Goal: Information Seeking & Learning: Learn about a topic

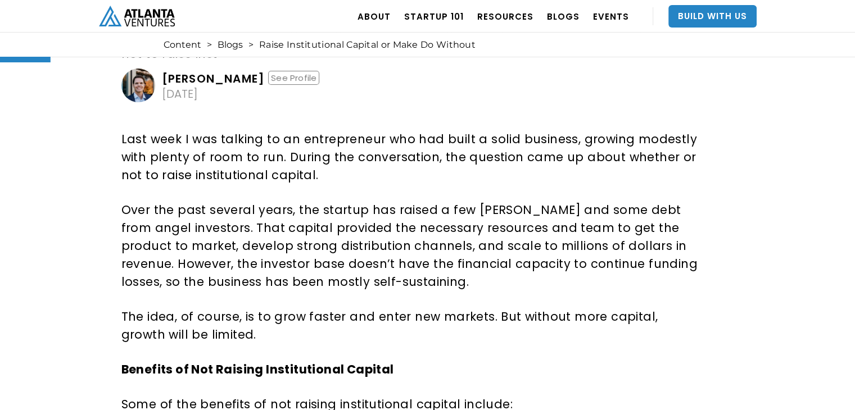
scroll to position [112, 0]
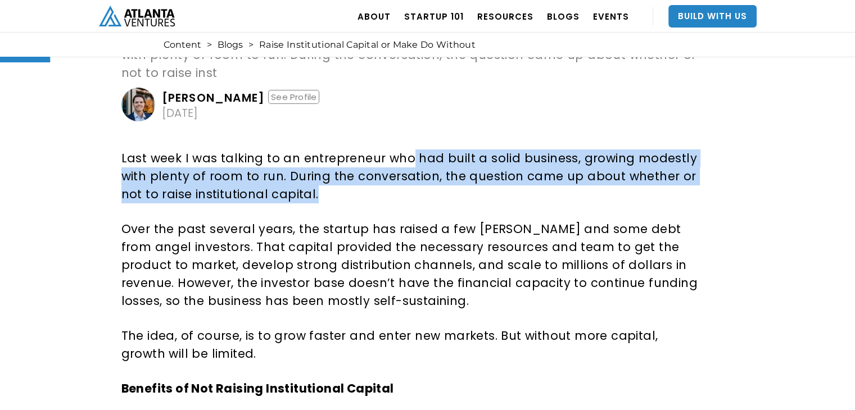
drag, startPoint x: 418, startPoint y: 160, endPoint x: 464, endPoint y: 187, distance: 52.6
click at [464, 187] on p "Last week I was talking to an entrepreneur who had built a solid business, grow…" at bounding box center [411, 177] width 581 height 54
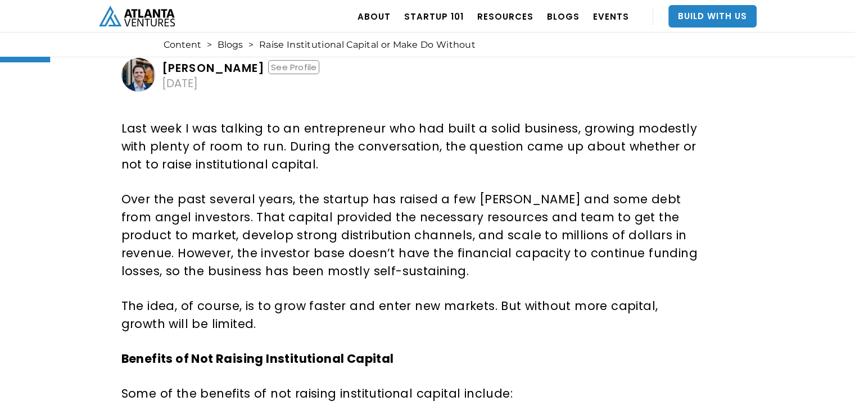
scroll to position [169, 0]
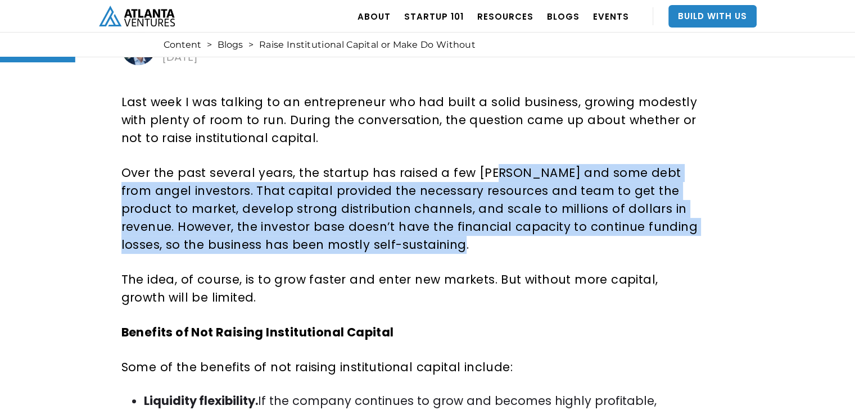
drag, startPoint x: 492, startPoint y: 175, endPoint x: 490, endPoint y: 243, distance: 68.1
click at [490, 243] on p "Over the past several years, the startup has raised a few angel rounds and some…" at bounding box center [411, 209] width 581 height 90
click at [474, 246] on p "Over the past several years, the startup has raised a few angel rounds and some…" at bounding box center [411, 209] width 581 height 90
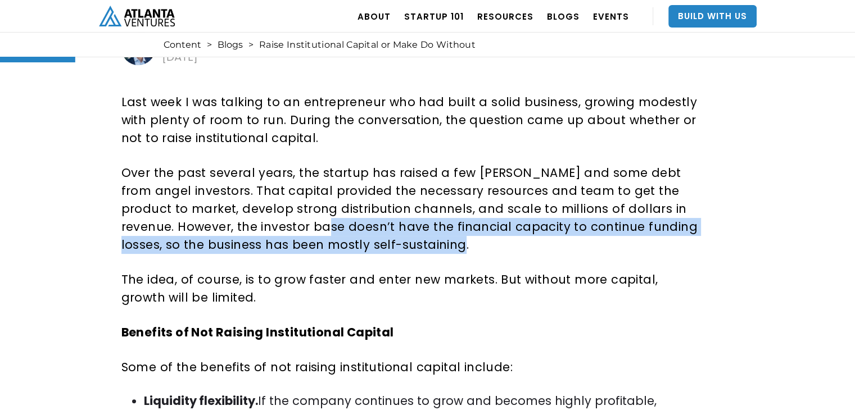
drag, startPoint x: 301, startPoint y: 232, endPoint x: 413, endPoint y: 249, distance: 113.2
click at [413, 249] on p "Over the past several years, the startup has raised a few angel rounds and some…" at bounding box center [411, 209] width 581 height 90
click at [409, 249] on p "Over the past several years, the startup has raised a few angel rounds and some…" at bounding box center [411, 209] width 581 height 90
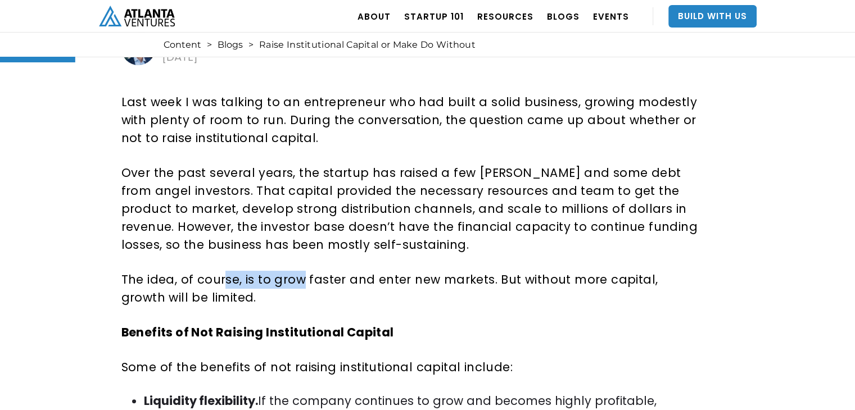
drag, startPoint x: 256, startPoint y: 283, endPoint x: 299, endPoint y: 288, distance: 43.0
click at [299, 288] on p "The idea, of course, is to grow faster and enter new markets. But without more …" at bounding box center [411, 289] width 581 height 36
click at [314, 293] on p "The idea, of course, is to grow faster and enter new markets. But without more …" at bounding box center [411, 289] width 581 height 36
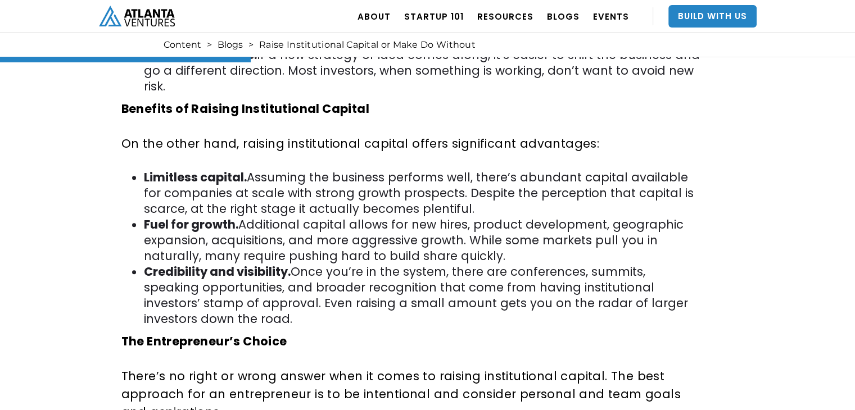
scroll to position [618, 0]
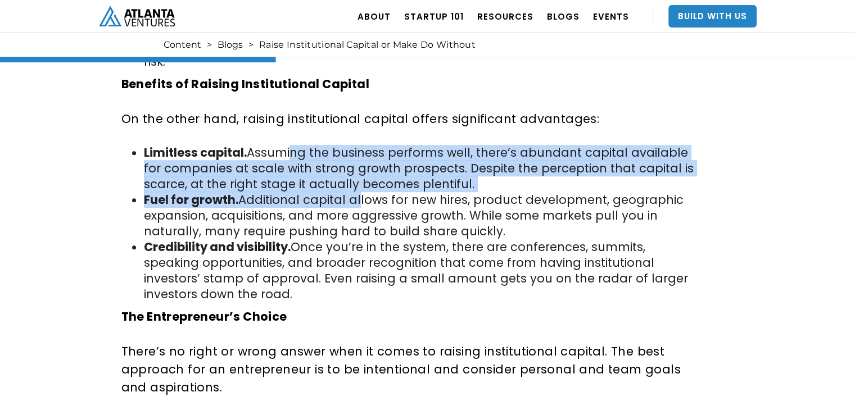
drag, startPoint x: 300, startPoint y: 165, endPoint x: 352, endPoint y: 193, distance: 60.1
click at [352, 193] on ul "Limitless capital. Assuming the business performs well, there’s abundant capita…" at bounding box center [411, 223] width 581 height 157
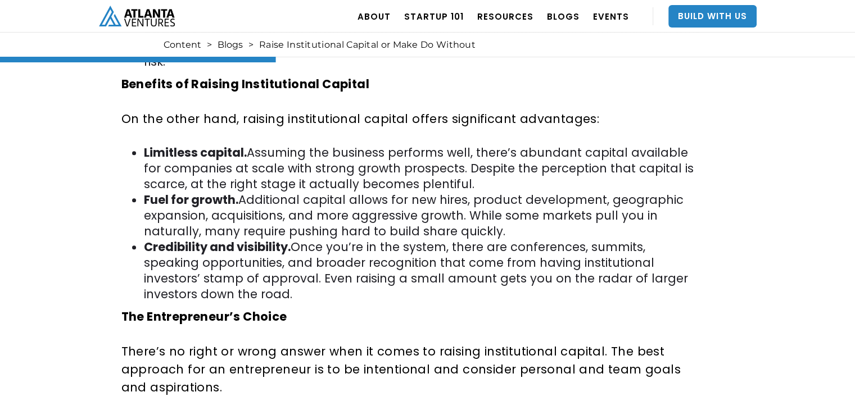
click at [401, 220] on li "Fuel for growth. Additional capital allows for new hires, product development, …" at bounding box center [423, 215] width 559 height 47
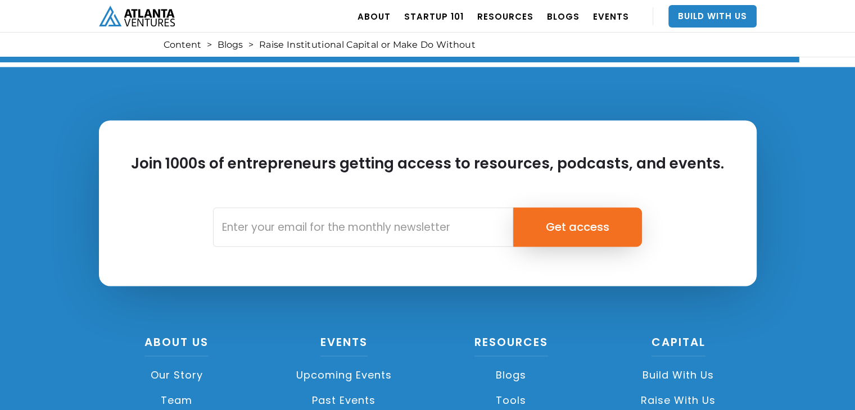
scroll to position [1686, 0]
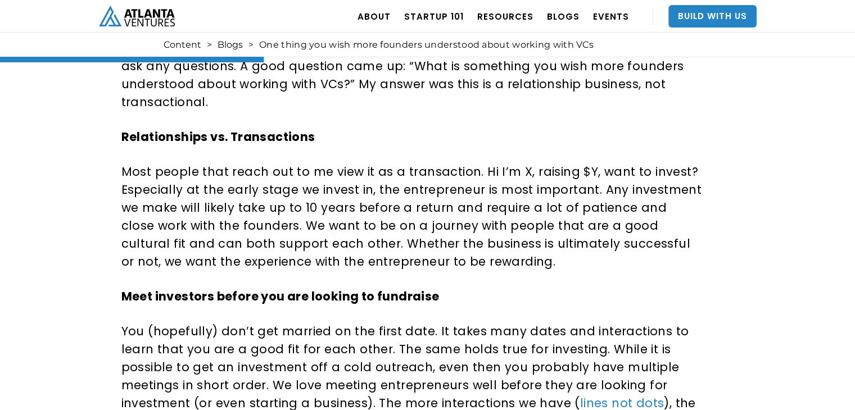
scroll to position [674, 0]
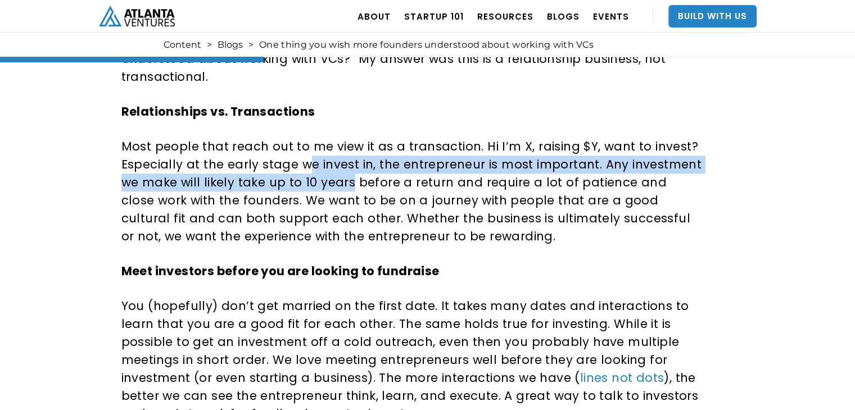
drag, startPoint x: 304, startPoint y: 165, endPoint x: 350, endPoint y: 192, distance: 52.9
click at [350, 192] on p "Most people that reach out to me view it as a transaction. Hi I’m X, raising $Y…" at bounding box center [411, 192] width 581 height 108
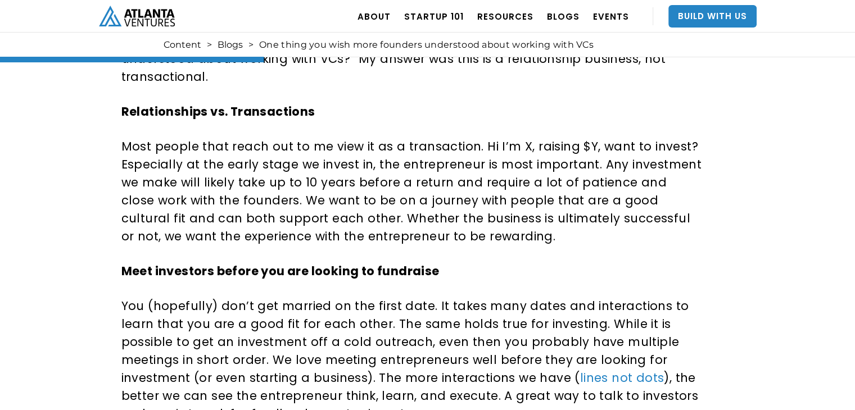
click at [399, 201] on p "Most people that reach out to me view it as a transaction. Hi I’m X, raising $Y…" at bounding box center [411, 192] width 581 height 108
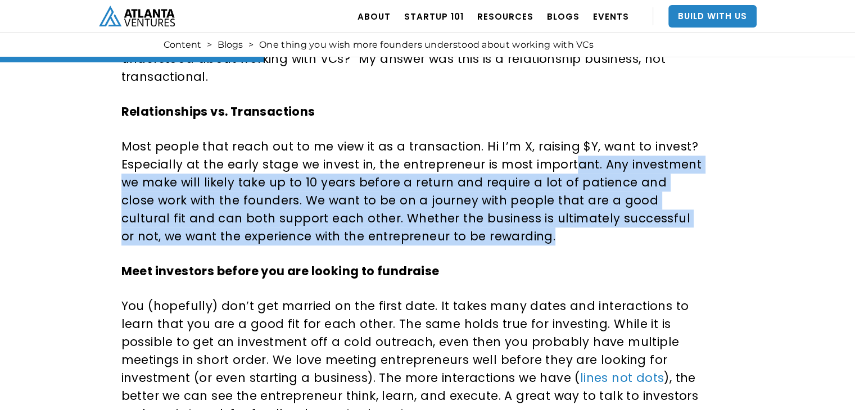
drag, startPoint x: 568, startPoint y: 162, endPoint x: 526, endPoint y: 233, distance: 82.1
click at [526, 233] on p "Most people that reach out to me view it as a transaction. Hi I’m X, raising $Y…" at bounding box center [411, 192] width 581 height 108
click at [503, 239] on p "Most people that reach out to me view it as a transaction. Hi I’m X, raising $Y…" at bounding box center [411, 192] width 581 height 108
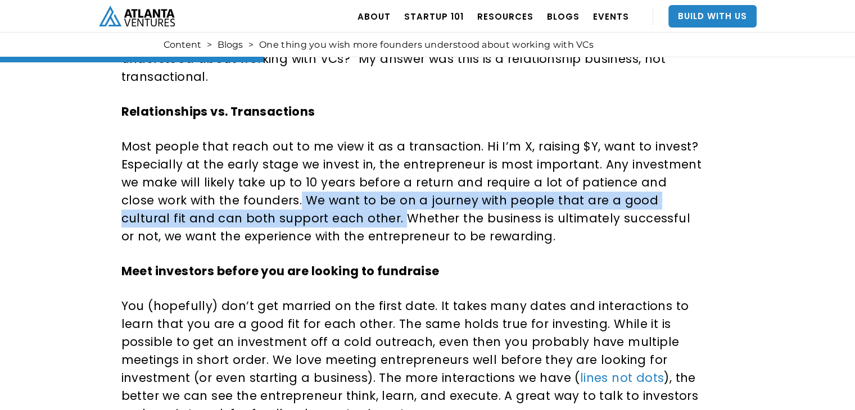
drag, startPoint x: 262, startPoint y: 199, endPoint x: 304, endPoint y: 221, distance: 46.8
click at [304, 221] on p "Most people that reach out to me view it as a transaction. Hi I’m X, raising $Y…" at bounding box center [411, 192] width 581 height 108
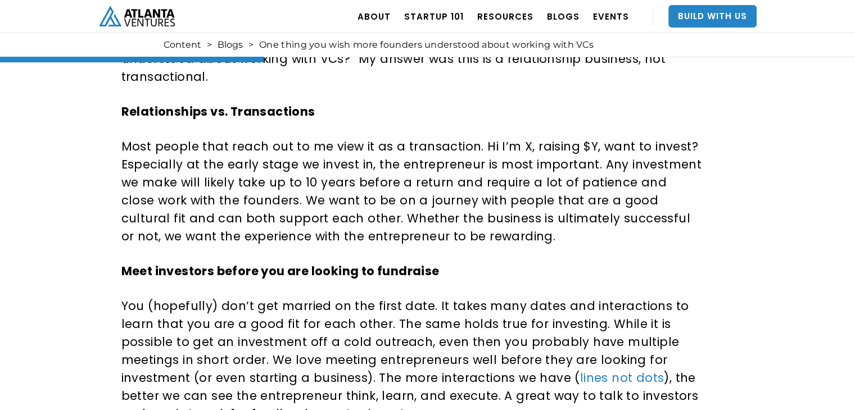
click at [345, 218] on p "Most people that reach out to me view it as a transaction. Hi I’m X, raising $Y…" at bounding box center [411, 192] width 581 height 108
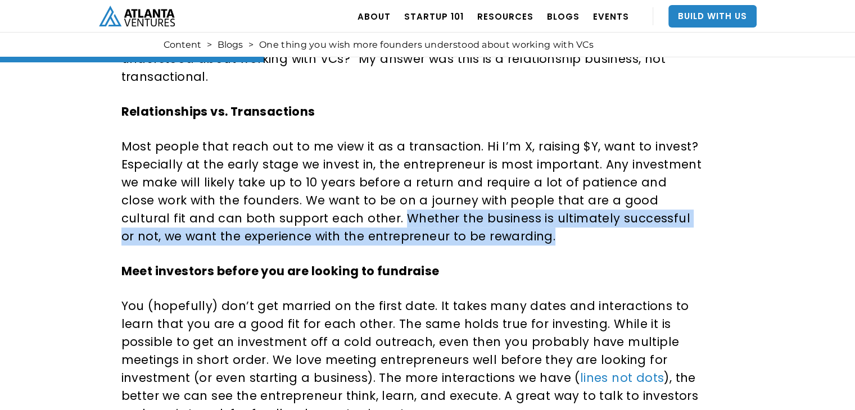
drag, startPoint x: 304, startPoint y: 216, endPoint x: 452, endPoint y: 244, distance: 150.4
click at [452, 244] on p "Most people that reach out to me view it as a transaction. Hi I’m X, raising $Y…" at bounding box center [411, 192] width 581 height 108
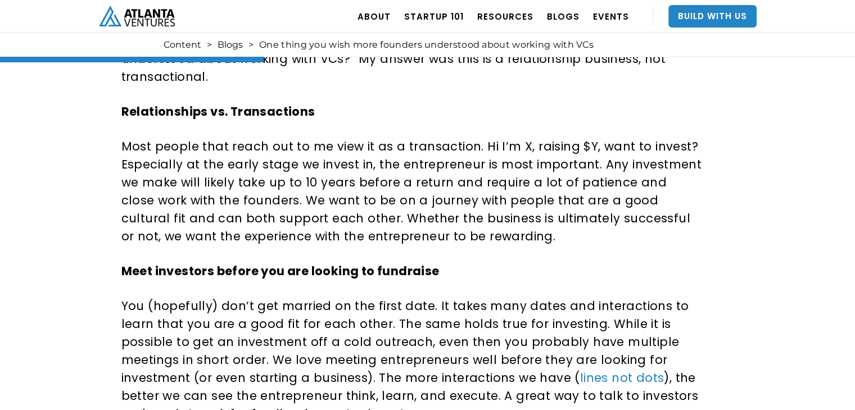
click at [472, 246] on div "We recently had our monthly Office Hours event where entrepreneurs can join our…" at bounding box center [411, 363] width 581 height 721
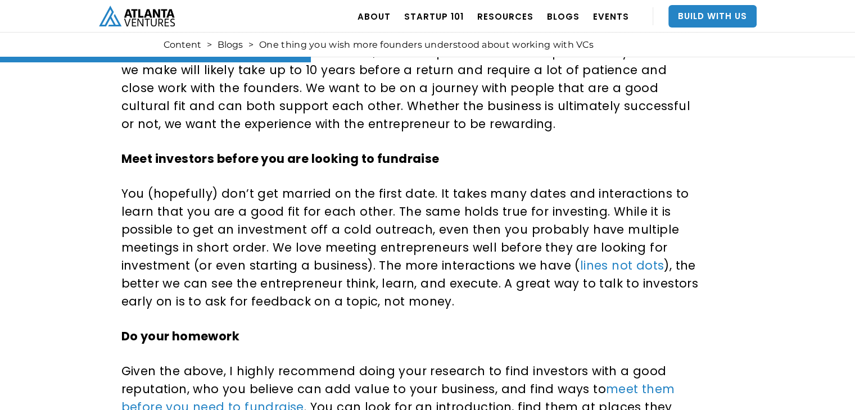
scroll to position [843, 0]
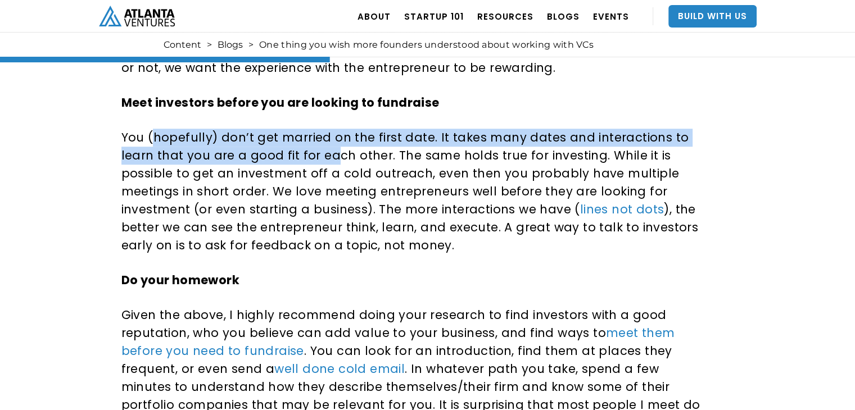
drag, startPoint x: 224, startPoint y: 140, endPoint x: 344, endPoint y: 151, distance: 120.8
click at [332, 149] on p "You (hopefully) don’t get married on the first date. It takes many dates and in…" at bounding box center [411, 192] width 581 height 126
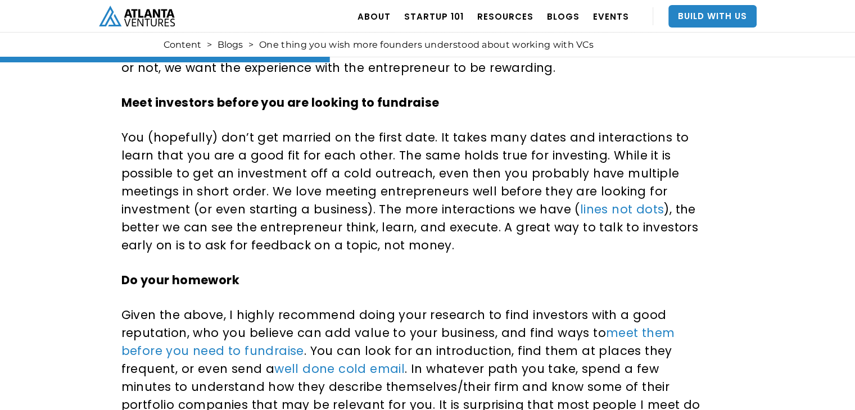
click at [382, 154] on p "You (hopefully) don’t get married on the first date. It takes many dates and in…" at bounding box center [411, 192] width 581 height 126
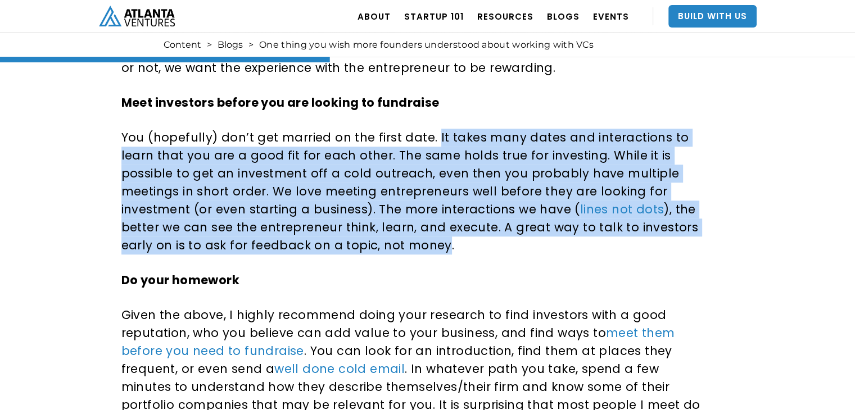
drag, startPoint x: 429, startPoint y: 133, endPoint x: 438, endPoint y: 241, distance: 107.7
click at [438, 241] on p "You (hopefully) don’t get married on the first date. It takes many dates and in…" at bounding box center [411, 192] width 581 height 126
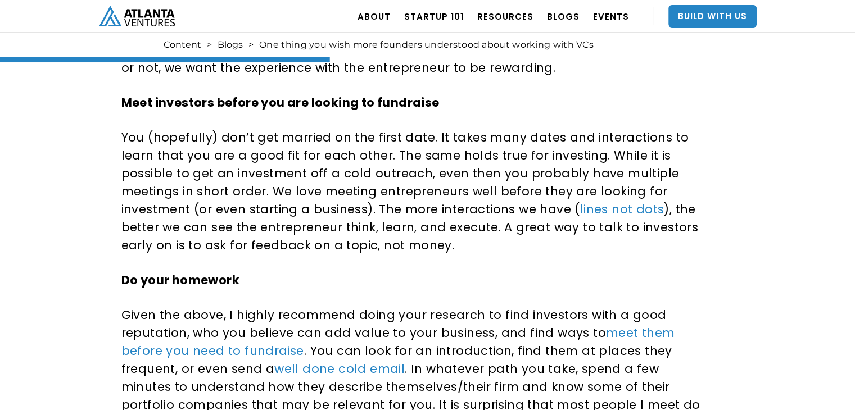
click at [446, 265] on div "We recently had our monthly Office Hours event where entrepreneurs can join our…" at bounding box center [411, 194] width 581 height 721
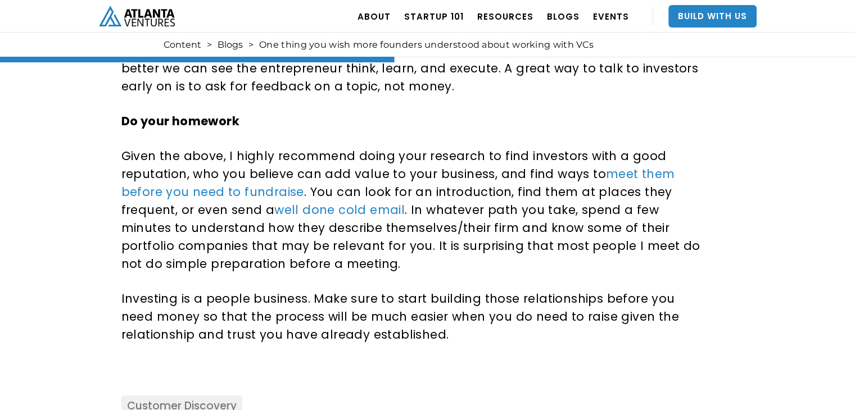
scroll to position [1012, 0]
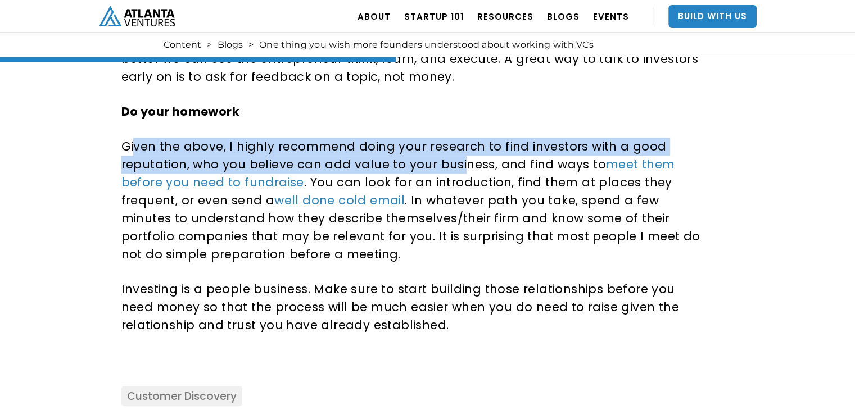
drag, startPoint x: 133, startPoint y: 142, endPoint x: 459, endPoint y: 160, distance: 326.5
click at [459, 160] on p "Given the above, I highly recommend doing your research to find investors with …" at bounding box center [411, 201] width 581 height 126
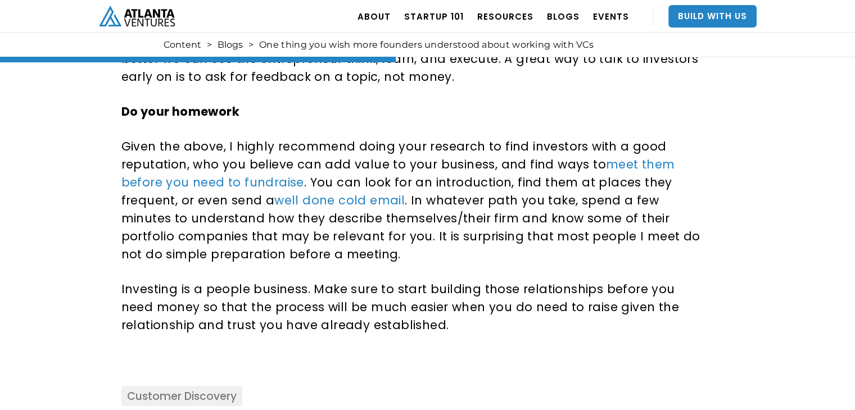
click at [478, 161] on p "Given the above, I highly recommend doing your research to find investors with …" at bounding box center [411, 201] width 581 height 126
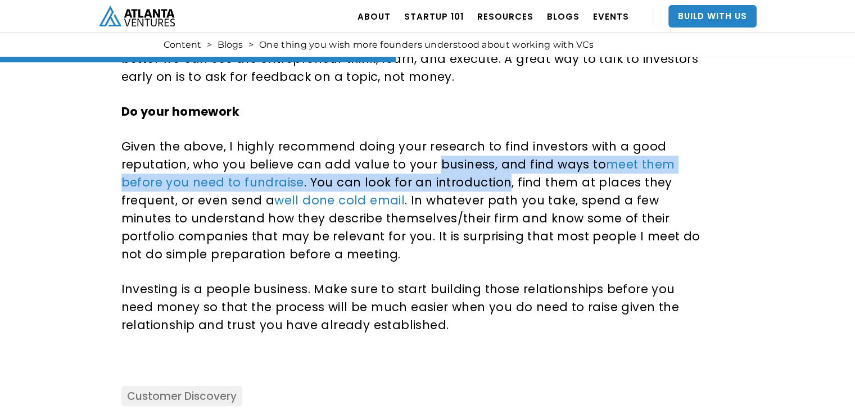
drag, startPoint x: 478, startPoint y: 161, endPoint x: 479, endPoint y: 181, distance: 19.7
click at [479, 181] on p "Given the above, I highly recommend doing your research to find investors with …" at bounding box center [411, 201] width 581 height 126
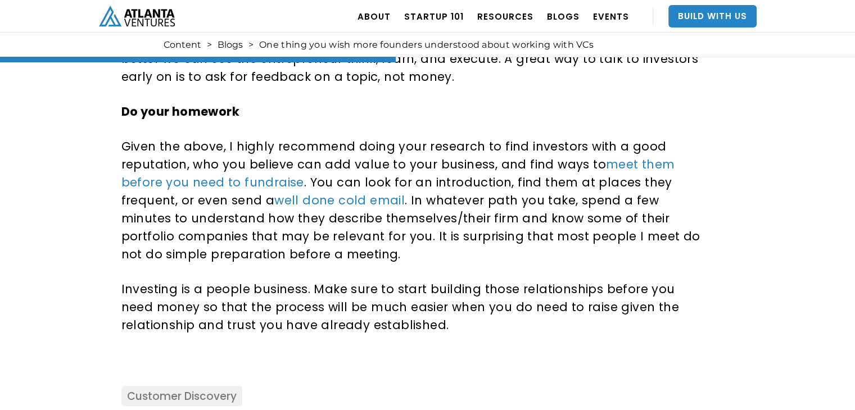
click at [278, 270] on div "We recently had our monthly Office Hours event where entrepreneurs can join our…" at bounding box center [411, 26] width 581 height 721
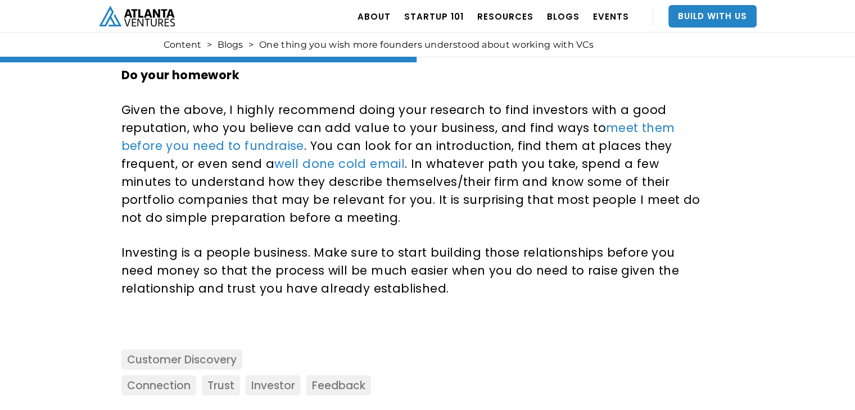
scroll to position [1068, 0]
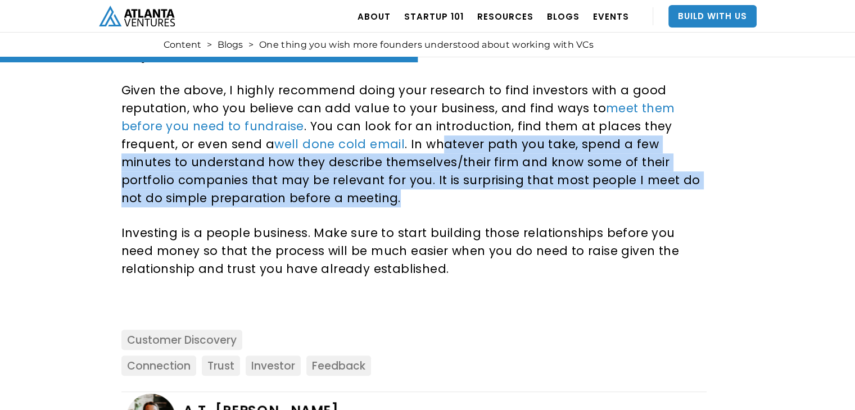
drag, startPoint x: 434, startPoint y: 147, endPoint x: 447, endPoint y: 196, distance: 51.3
click at [447, 196] on p "Given the above, I highly recommend doing your research to find investors with …" at bounding box center [411, 144] width 581 height 126
click at [421, 205] on p "Given the above, I highly recommend doing your research to find investors with …" at bounding box center [411, 144] width 581 height 126
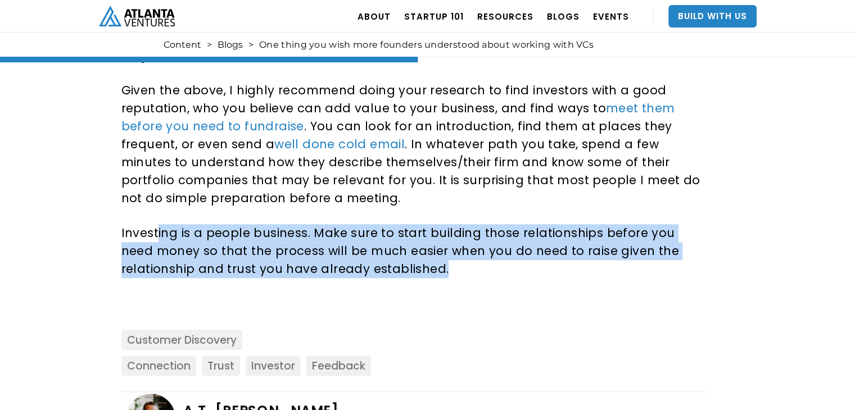
drag, startPoint x: 209, startPoint y: 242, endPoint x: 461, endPoint y: 268, distance: 253.7
click at [461, 268] on p "Investing is a people business. Make sure to start building those relationships…" at bounding box center [411, 251] width 581 height 54
click at [450, 274] on p "Investing is a people business. Make sure to start building those relationships…" at bounding box center [411, 251] width 581 height 54
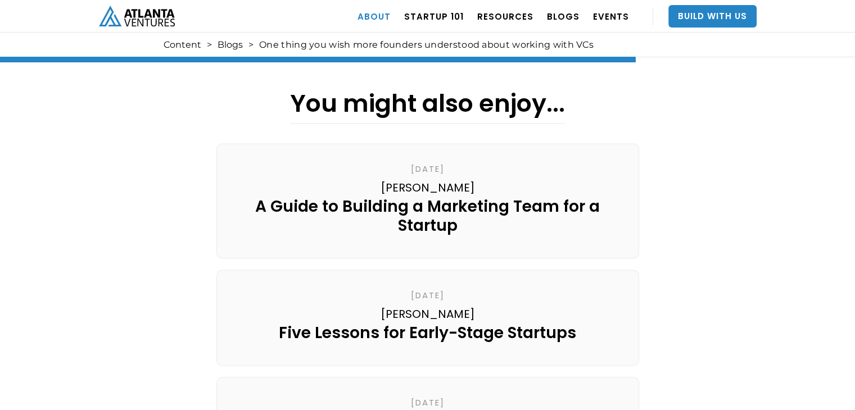
scroll to position [1518, 0]
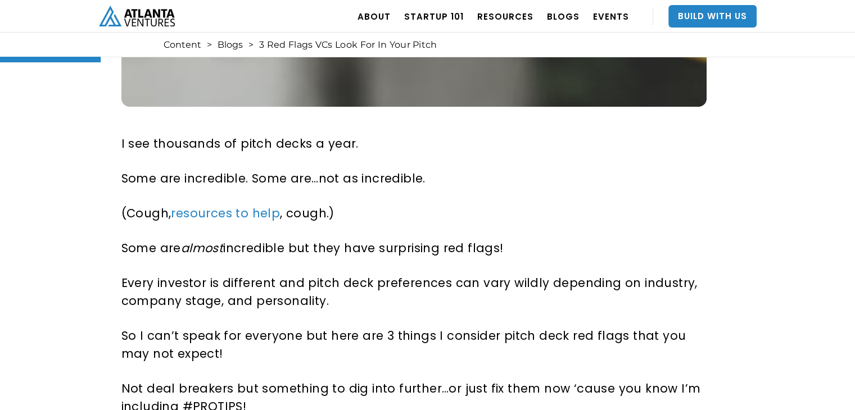
scroll to position [674, 0]
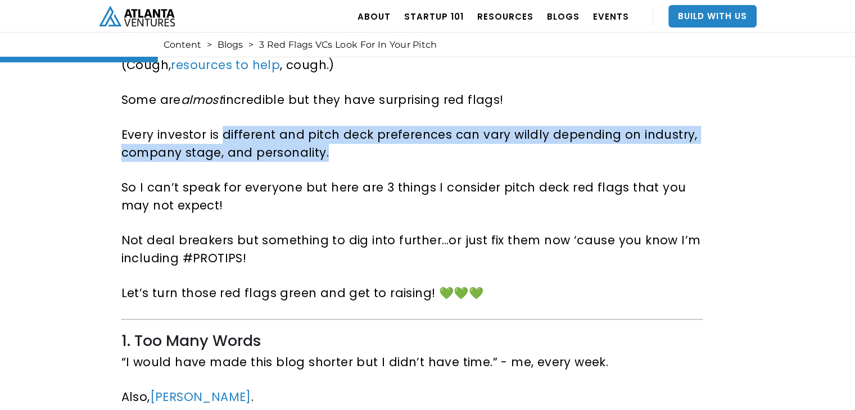
drag, startPoint x: 280, startPoint y: 143, endPoint x: 328, endPoint y: 161, distance: 51.4
click at [328, 161] on p "Every investor is different and pitch deck preferences can vary wildly dependin…" at bounding box center [411, 144] width 581 height 36
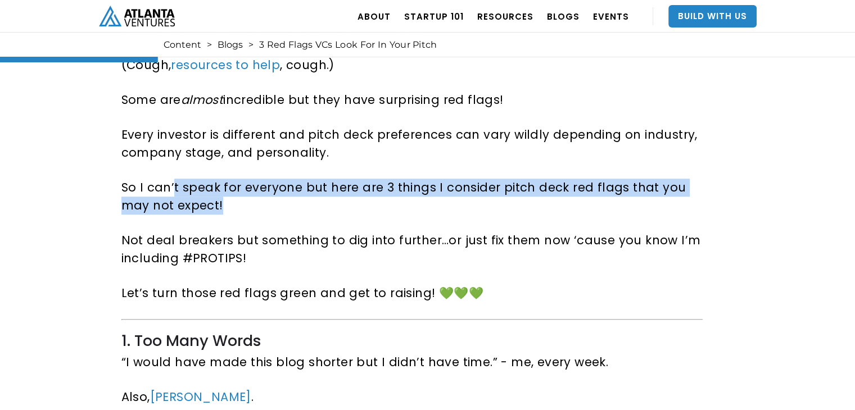
drag, startPoint x: 174, startPoint y: 183, endPoint x: 261, endPoint y: 205, distance: 89.8
click at [261, 205] on p "So I can’t speak for everyone but here are 3 things I consider pitch deck red f…" at bounding box center [411, 197] width 581 height 36
click at [294, 212] on p "So I can’t speak for everyone but here are 3 things I consider pitch deck red f…" at bounding box center [411, 197] width 581 height 36
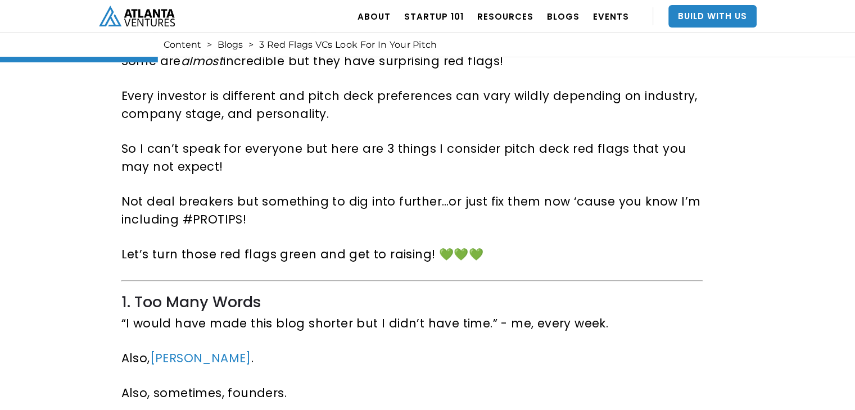
scroll to position [787, 0]
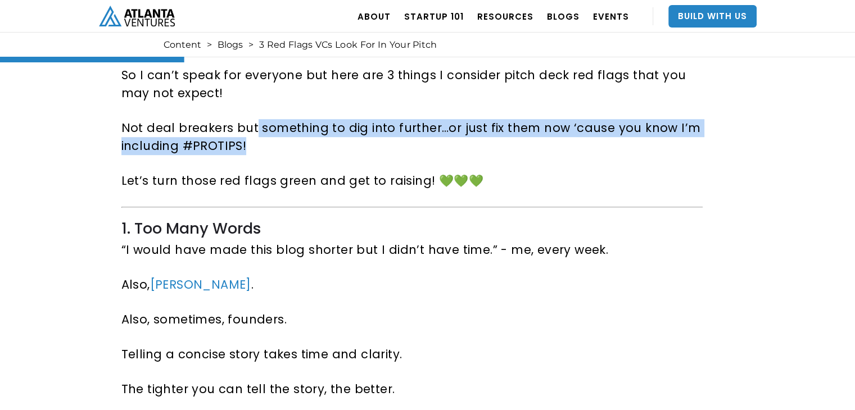
drag, startPoint x: 272, startPoint y: 131, endPoint x: 298, endPoint y: 147, distance: 30.6
click at [298, 147] on p "Not deal breakers but something to dig into further…or just fix them now ‘cause…" at bounding box center [411, 137] width 581 height 36
click at [305, 153] on p "Not deal breakers but something to dig into further…or just fix them now ‘cause…" at bounding box center [411, 137] width 581 height 36
drag, startPoint x: 289, startPoint y: 121, endPoint x: 325, endPoint y: 140, distance: 41.0
click at [325, 140] on p "Not deal breakers but something to dig into further…or just fix them now ‘cause…" at bounding box center [411, 137] width 581 height 36
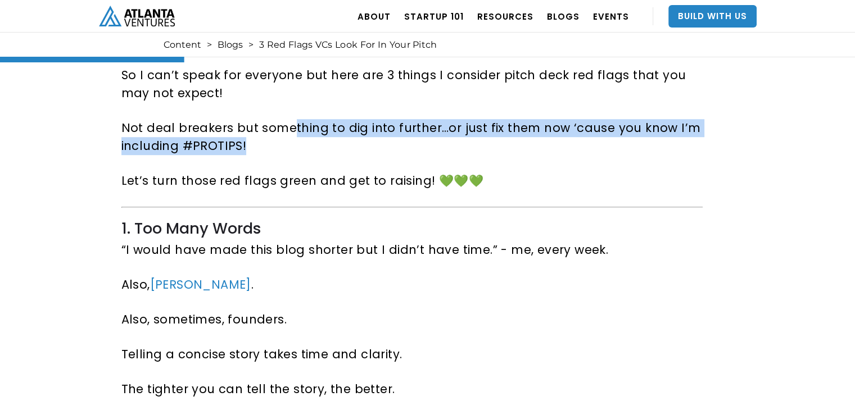
click at [319, 153] on p "Not deal breakers but something to dig into further…or just fix them now ‘cause…" at bounding box center [411, 137] width 581 height 36
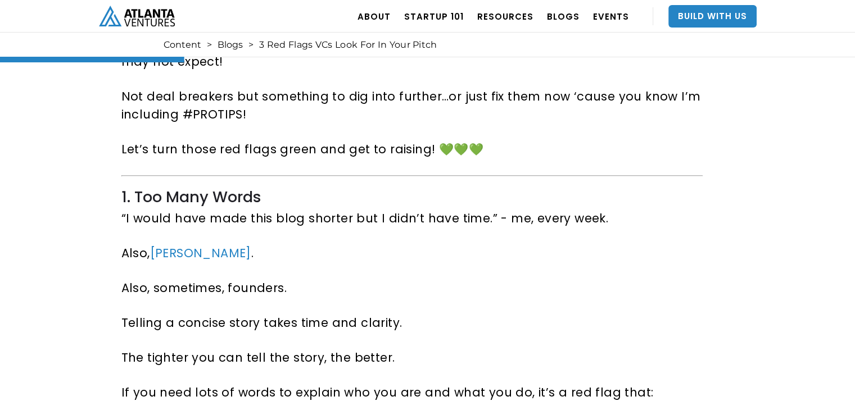
scroll to position [843, 0]
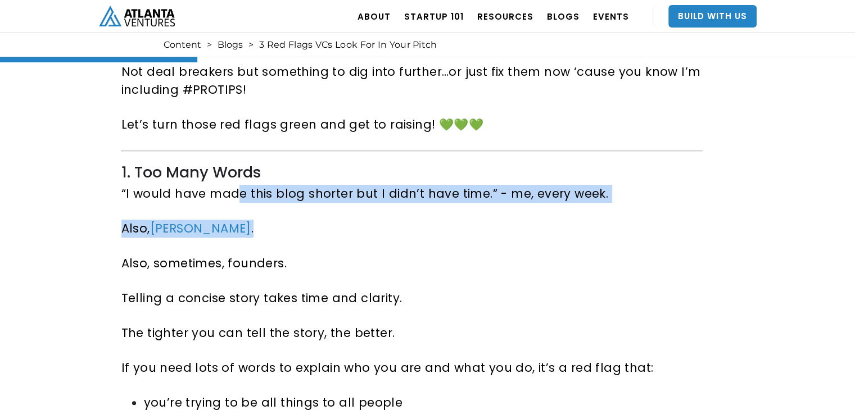
drag, startPoint x: 244, startPoint y: 196, endPoint x: 528, endPoint y: 209, distance: 284.7
click at [479, 229] on p "Also, Mark Twain ." at bounding box center [411, 229] width 581 height 18
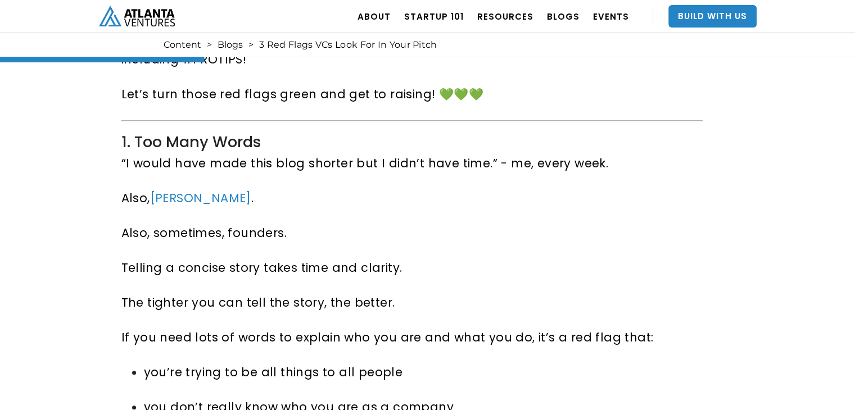
scroll to position [899, 0]
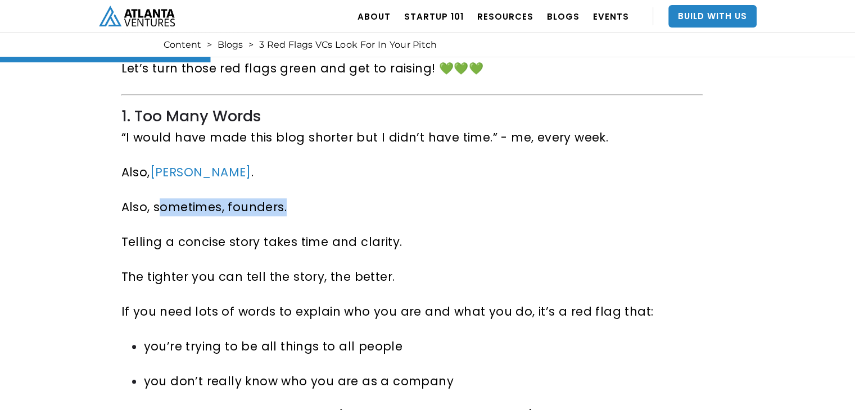
drag, startPoint x: 164, startPoint y: 205, endPoint x: 284, endPoint y: 213, distance: 120.6
click at [284, 213] on p "Also, sometimes, founders." at bounding box center [411, 207] width 581 height 18
click at [283, 234] on p "Telling a concise story takes time and clarity." at bounding box center [411, 242] width 581 height 18
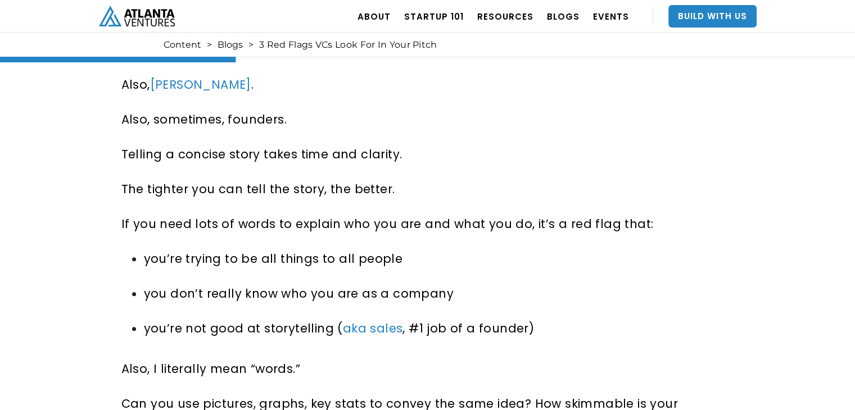
scroll to position [1012, 0]
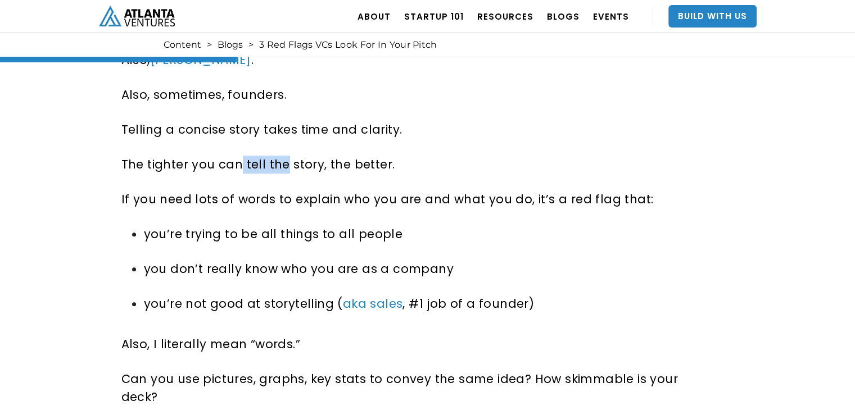
drag, startPoint x: 253, startPoint y: 165, endPoint x: 281, endPoint y: 165, distance: 28.1
click at [281, 165] on p "The tighter you can tell the story, the better." at bounding box center [411, 165] width 581 height 18
click at [328, 173] on p "The tighter you can tell the story, the better." at bounding box center [411, 165] width 581 height 18
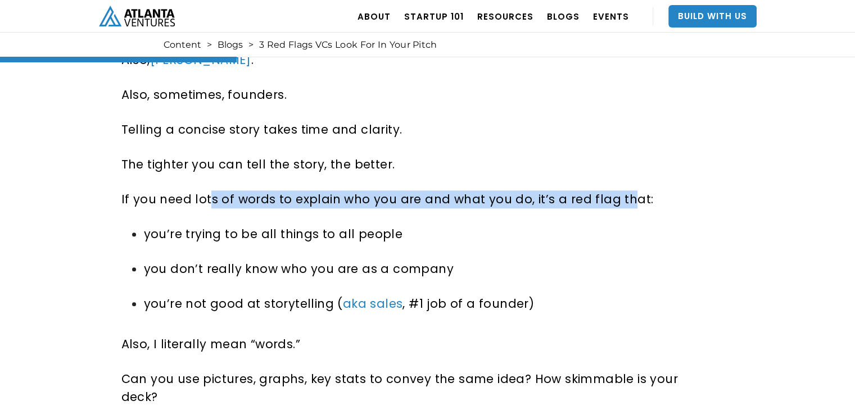
drag, startPoint x: 206, startPoint y: 201, endPoint x: 617, endPoint y: 201, distance: 411.4
click at [617, 201] on p "If you need lots of words to explain who you are and what you do, it’s a red fl…" at bounding box center [411, 200] width 581 height 18
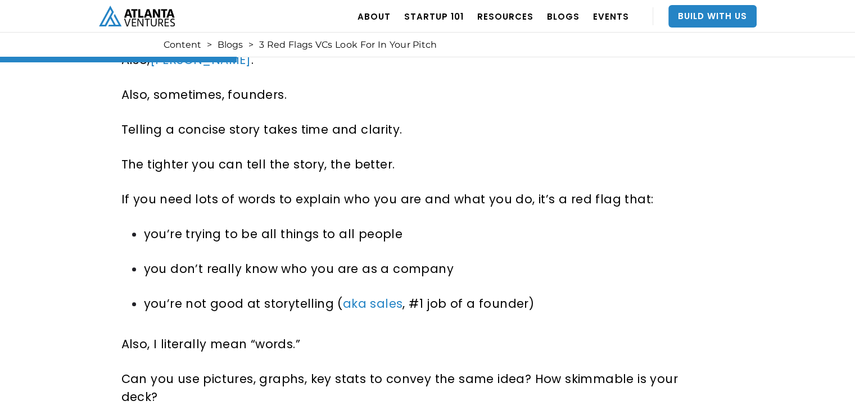
click at [170, 225] on p "you’re trying to be all things to all people" at bounding box center [423, 234] width 559 height 18
drag, startPoint x: 315, startPoint y: 245, endPoint x: 397, endPoint y: 236, distance: 82.6
click at [397, 236] on ul "you’re trying to be all things to all people you don’t really know who you are …" at bounding box center [411, 277] width 581 height 105
drag, startPoint x: 250, startPoint y: 236, endPoint x: 374, endPoint y: 236, distance: 123.7
click at [374, 236] on p "you’re trying to be all things to all people" at bounding box center [423, 234] width 559 height 18
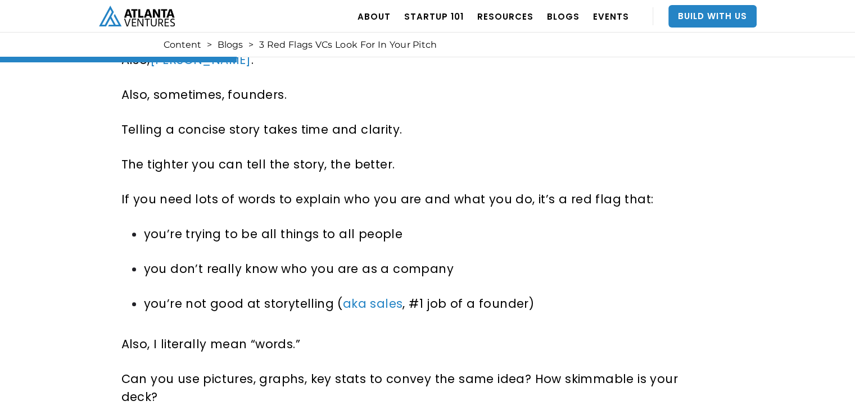
drag, startPoint x: 383, startPoint y: 244, endPoint x: 357, endPoint y: 247, distance: 26.0
click at [384, 245] on ul "you’re trying to be all things to all people you don’t really know who you are …" at bounding box center [411, 277] width 581 height 105
drag, startPoint x: 220, startPoint y: 268, endPoint x: 338, endPoint y: 263, distance: 117.6
click at [338, 263] on p "you don’t really know who you are as a company" at bounding box center [423, 269] width 559 height 18
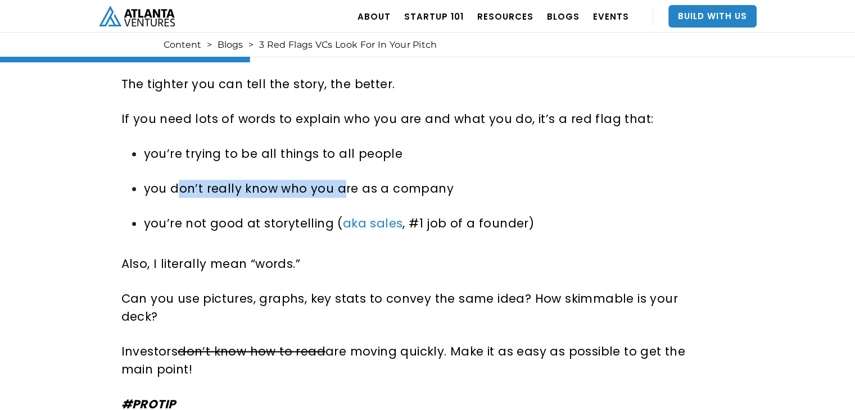
scroll to position [1124, 0]
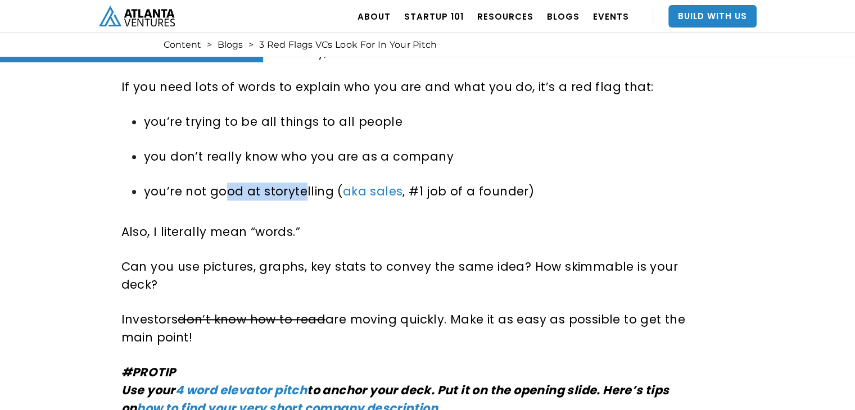
drag, startPoint x: 222, startPoint y: 196, endPoint x: 302, endPoint y: 200, distance: 79.9
click at [302, 200] on p "you’re not good at storytelling ( aka sales , #1 job of a founder)" at bounding box center [423, 192] width 559 height 18
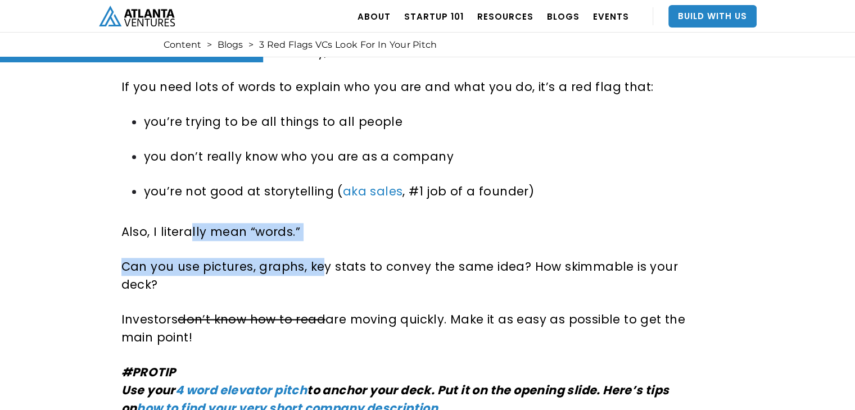
drag, startPoint x: 246, startPoint y: 241, endPoint x: 322, endPoint y: 246, distance: 76.1
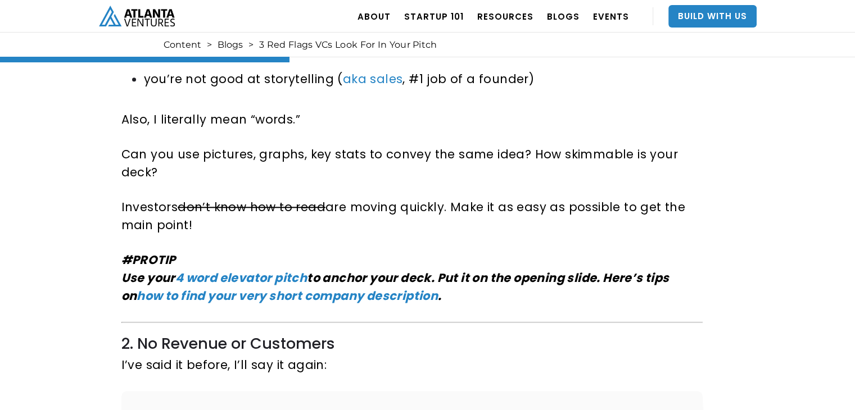
drag, startPoint x: 184, startPoint y: 206, endPoint x: 319, endPoint y: 224, distance: 136.2
click at [319, 224] on p "Investors don’t know how to read are moving quickly. Make it as easy as possibl…" at bounding box center [411, 216] width 581 height 36
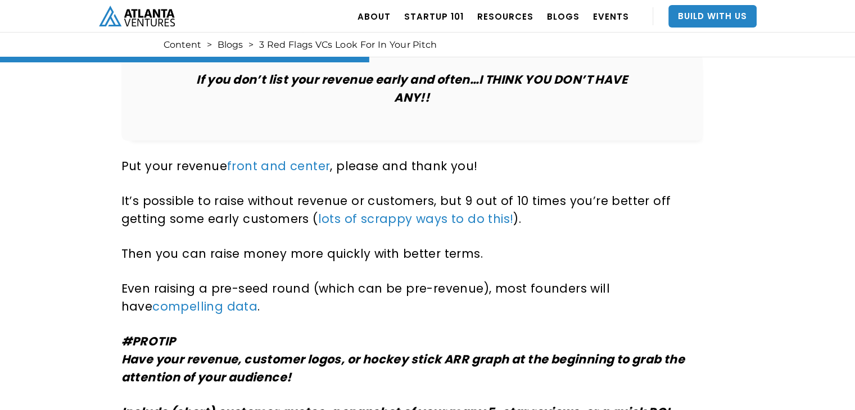
scroll to position [1630, 0]
